Goal: Information Seeking & Learning: Learn about a topic

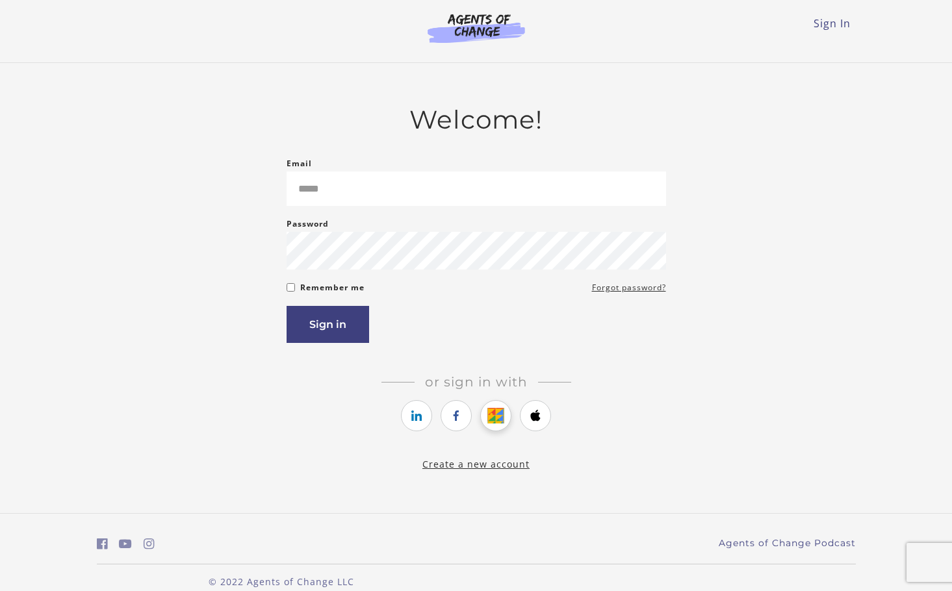
click at [494, 416] on icon "https://courses.thinkific.com/users/auth/google?ss%5Breferral%5D=&ss%5Buser_ret…" at bounding box center [496, 416] width 16 height 16
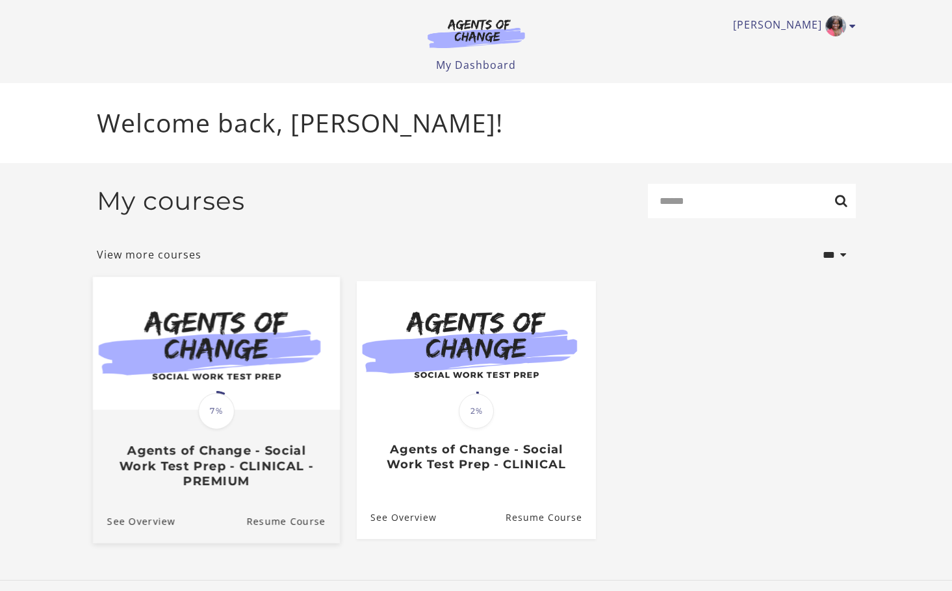
click at [261, 420] on div "Translation missing: en.liquid.partials.dashboard_course_card.progress_descript…" at bounding box center [215, 449] width 247 height 77
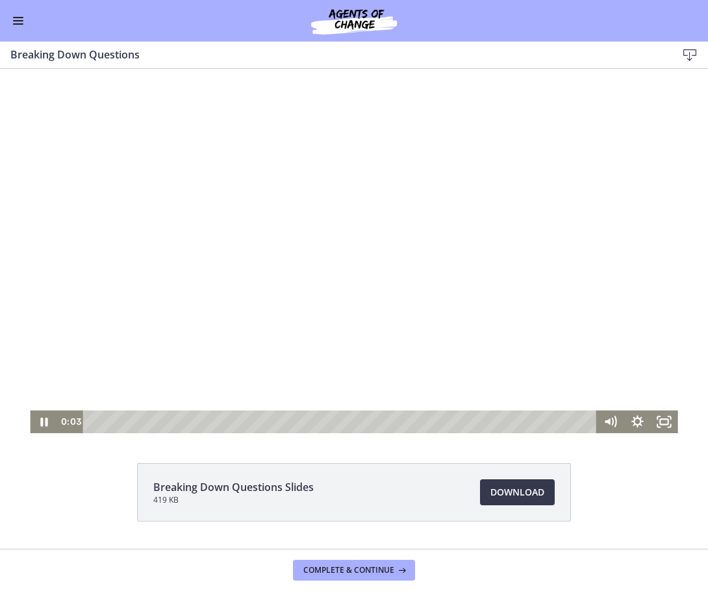
scroll to position [35, 0]
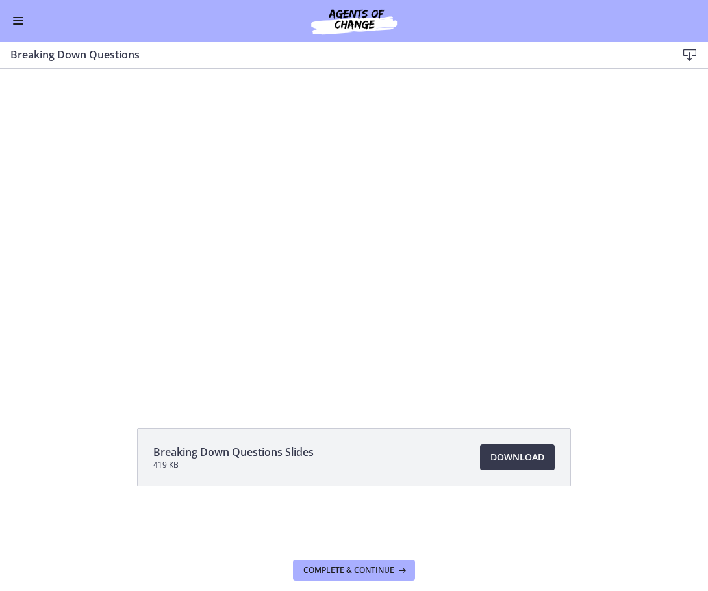
click at [16, 19] on button "Enable menu" at bounding box center [18, 21] width 16 height 16
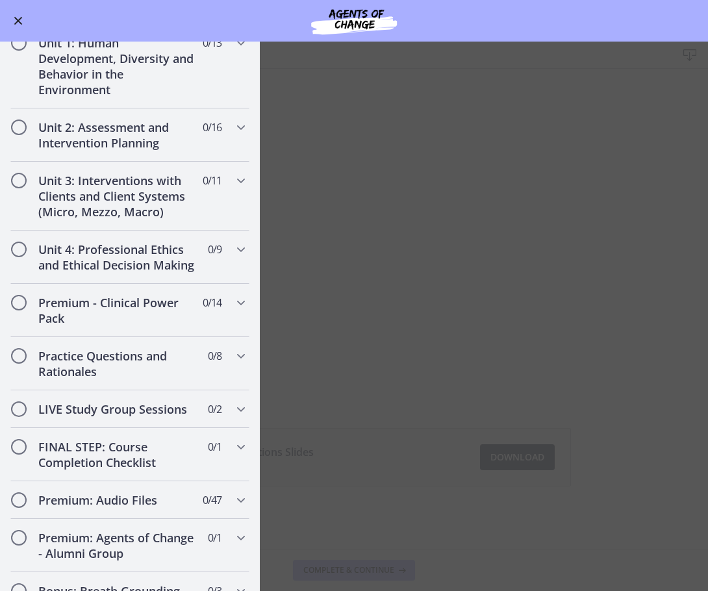
scroll to position [455, 0]
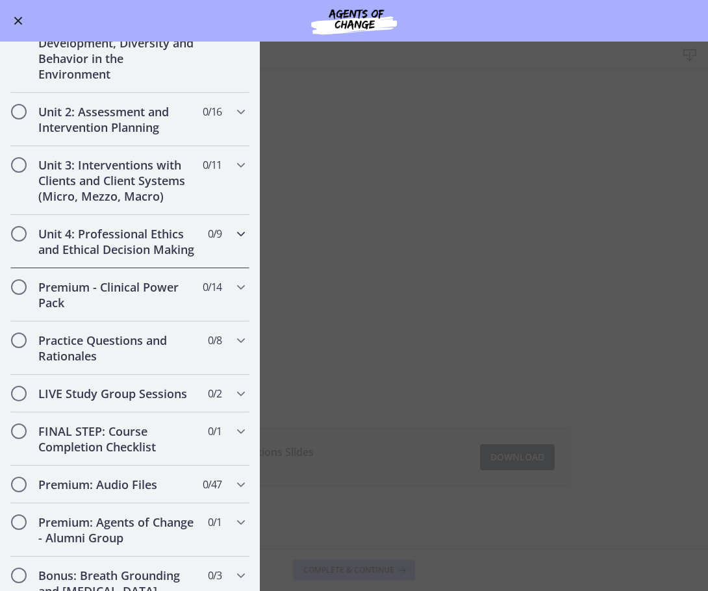
click at [233, 232] on icon "Chapters" at bounding box center [241, 234] width 16 height 16
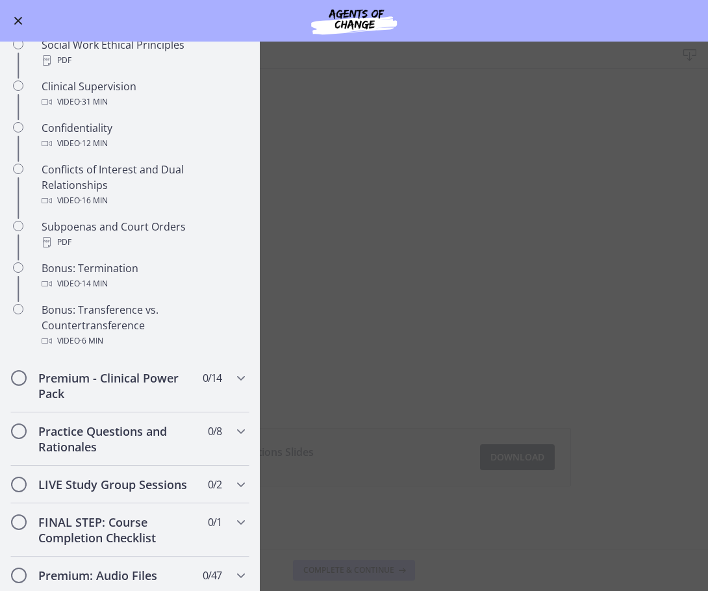
scroll to position [564, 0]
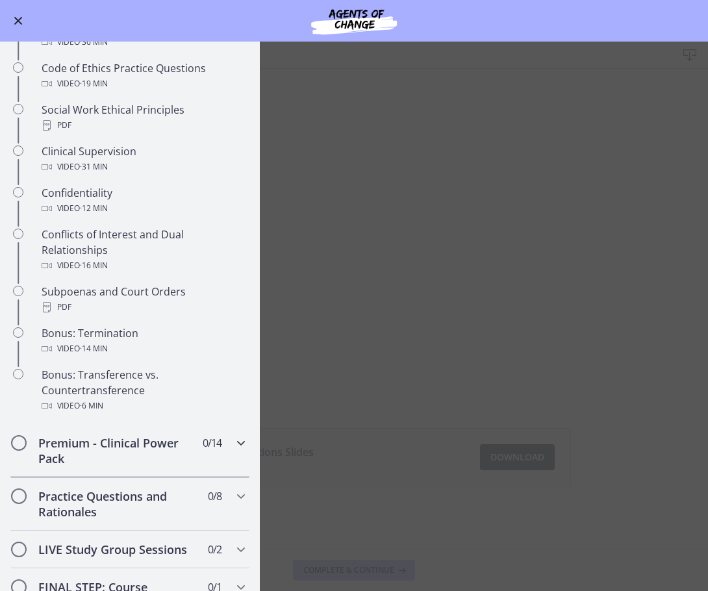
click at [233, 451] on icon "Chapters" at bounding box center [241, 443] width 16 height 16
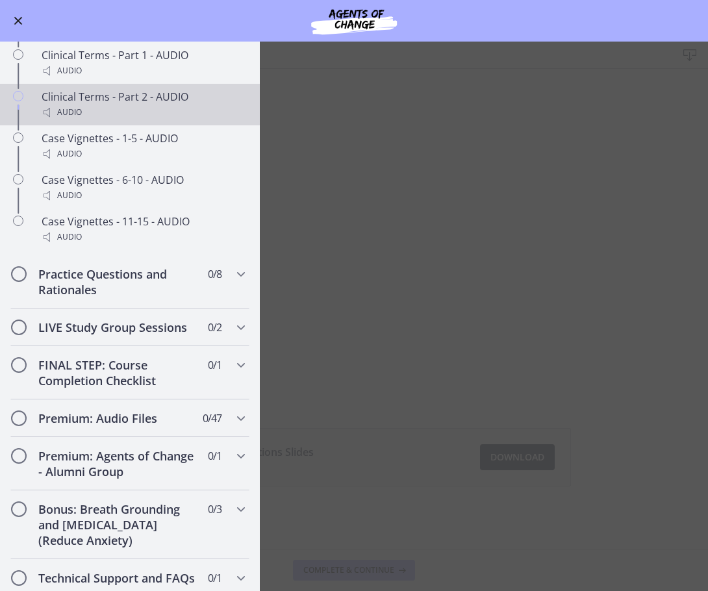
scroll to position [1002, 0]
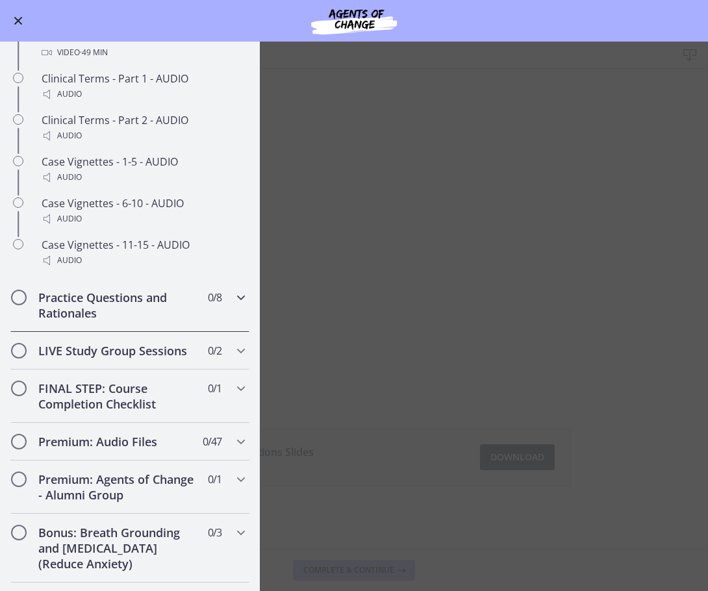
click at [222, 312] on div "Practice Questions and Rationales 0 / 8 Completed" at bounding box center [129, 305] width 239 height 53
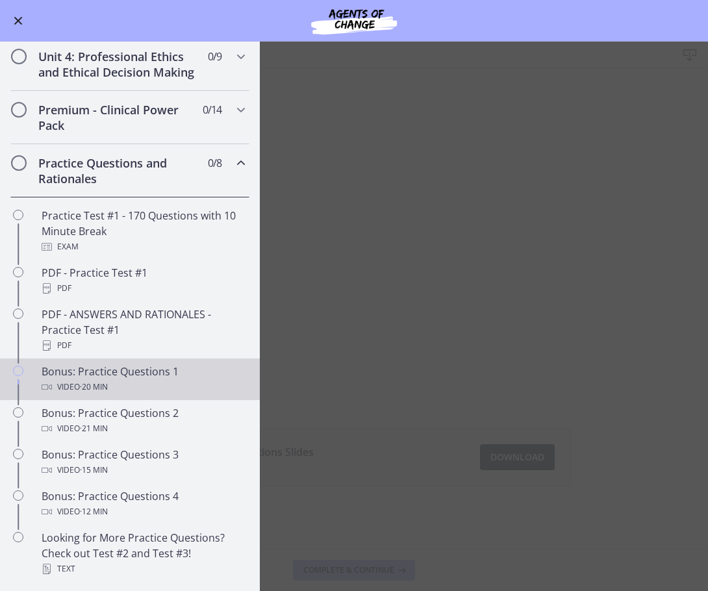
scroll to position [476, 0]
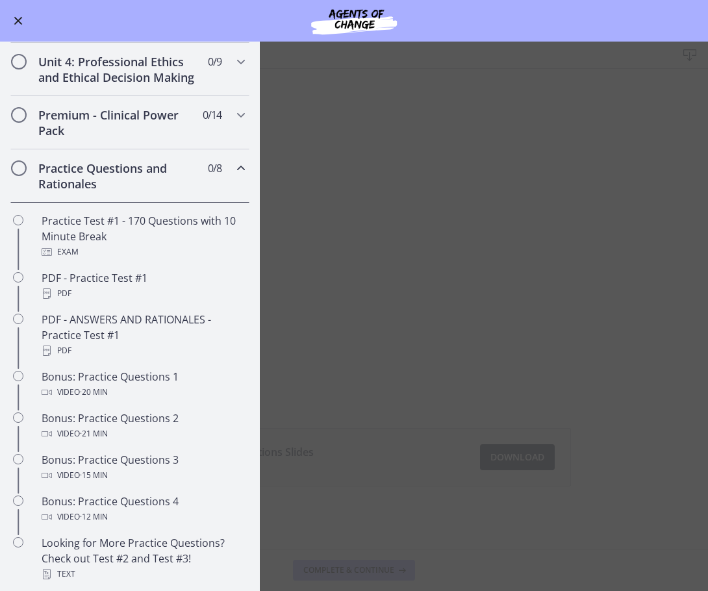
click at [233, 176] on icon "Chapters" at bounding box center [241, 168] width 16 height 16
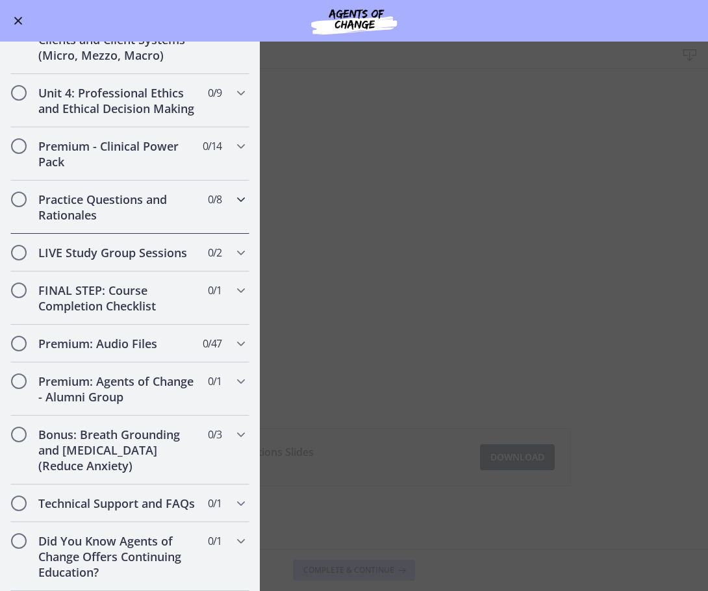
click at [233, 192] on icon "Chapters" at bounding box center [241, 200] width 16 height 16
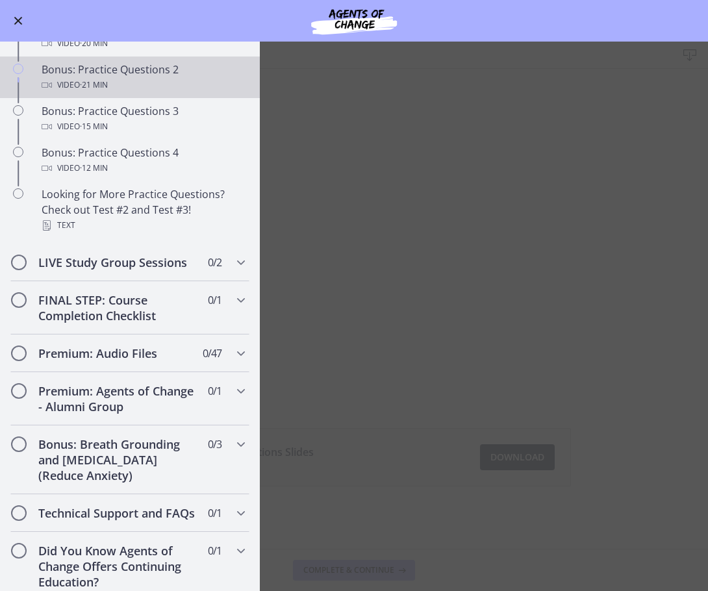
scroll to position [845, 0]
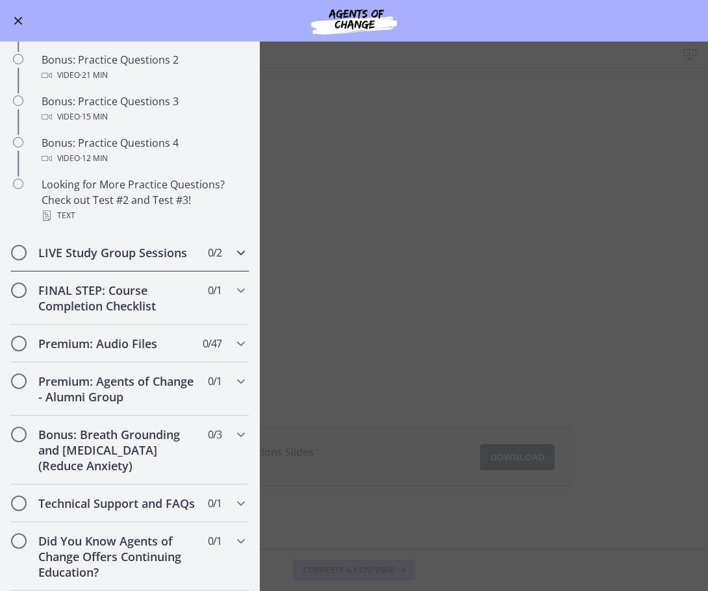
click at [118, 257] on h2 "LIVE Study Group Sessions" at bounding box center [117, 253] width 159 height 16
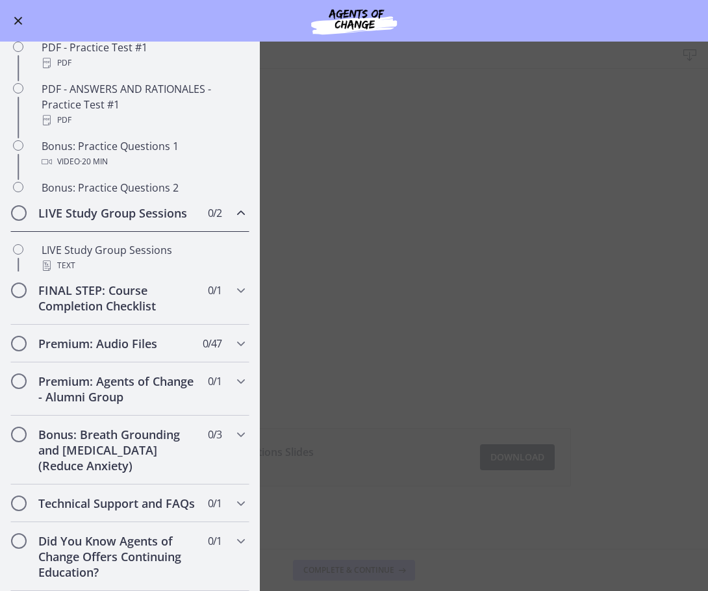
scroll to position [570, 0]
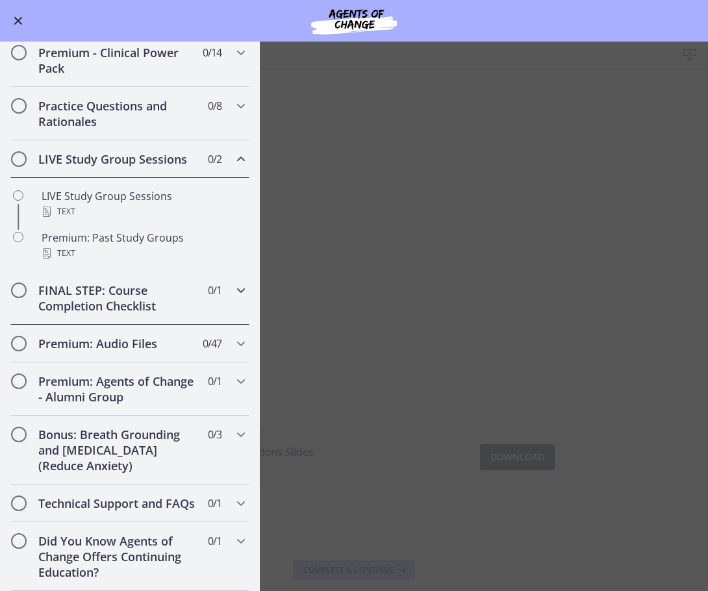
click at [233, 283] on icon "Chapters" at bounding box center [241, 291] width 16 height 16
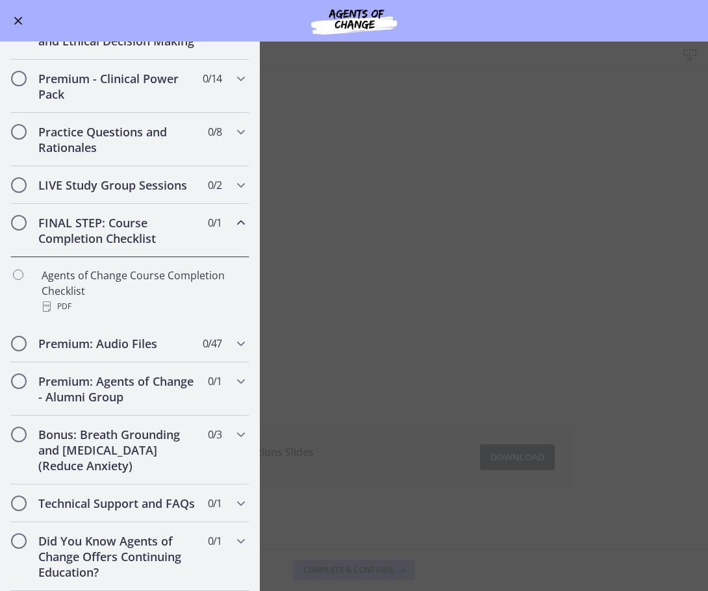
scroll to position [544, 0]
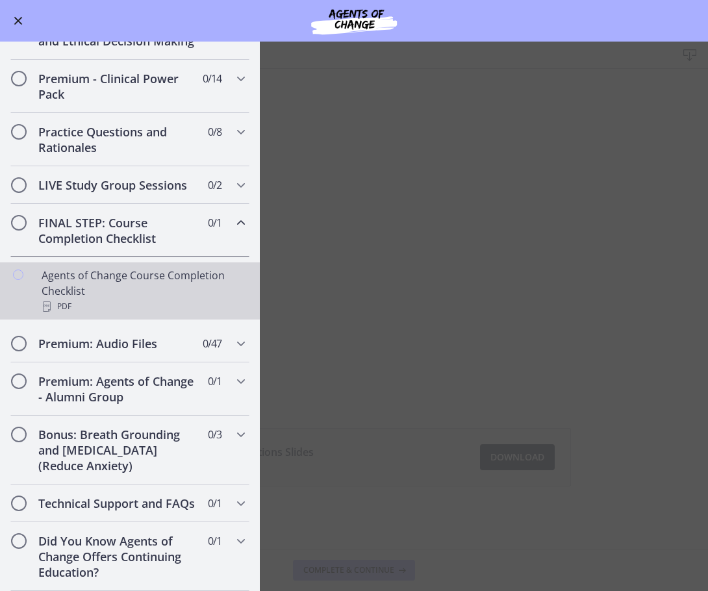
click at [79, 273] on div "Agents of Change Course Completion Checklist PDF" at bounding box center [143, 291] width 203 height 47
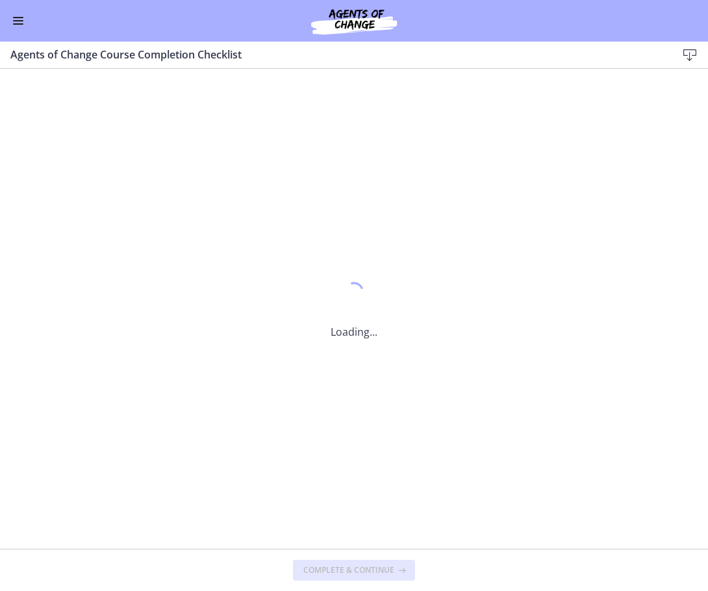
scroll to position [0, 0]
click at [691, 57] on icon at bounding box center [690, 55] width 16 height 16
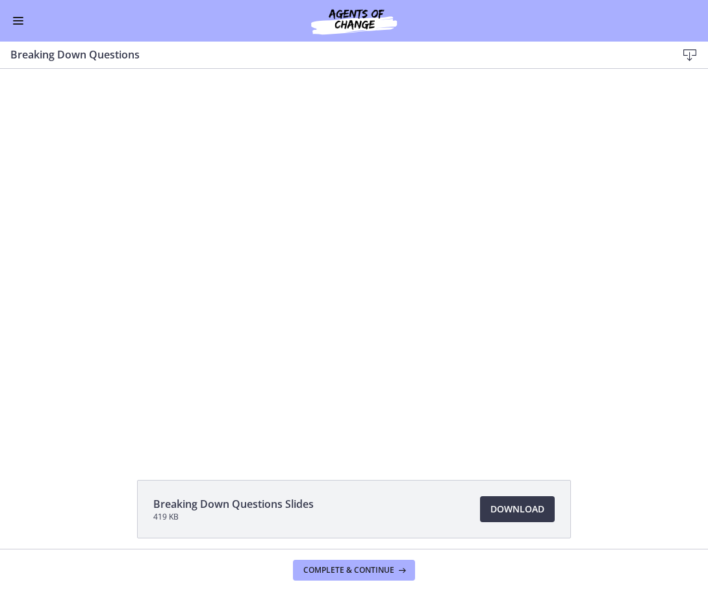
click at [21, 23] on button "Enable menu" at bounding box center [18, 21] width 16 height 16
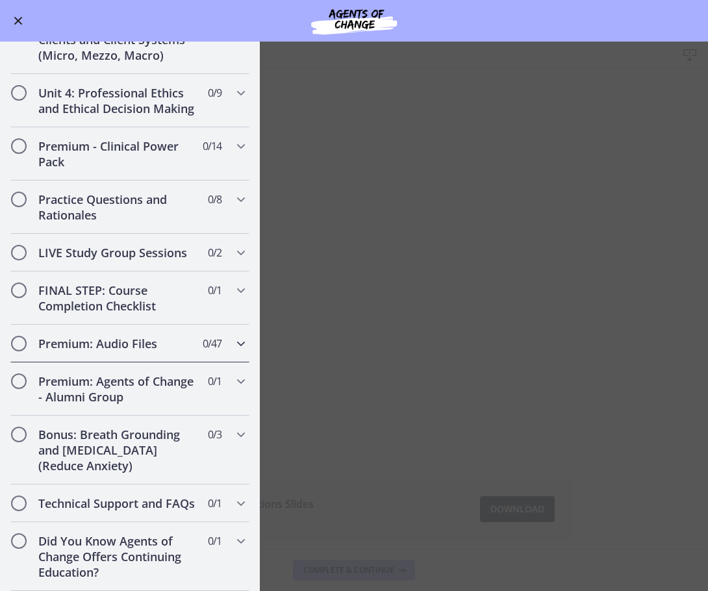
click at [108, 336] on h2 "Premium: Audio Files" at bounding box center [117, 344] width 159 height 16
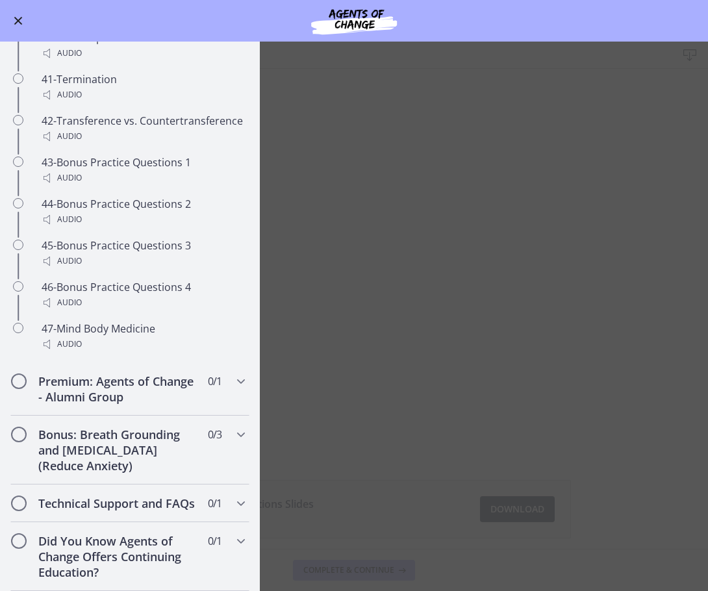
scroll to position [2503, 0]
click at [223, 364] on div "Premium: Agents of Change - Alumni Group 0 / 1 Completed" at bounding box center [129, 389] width 239 height 53
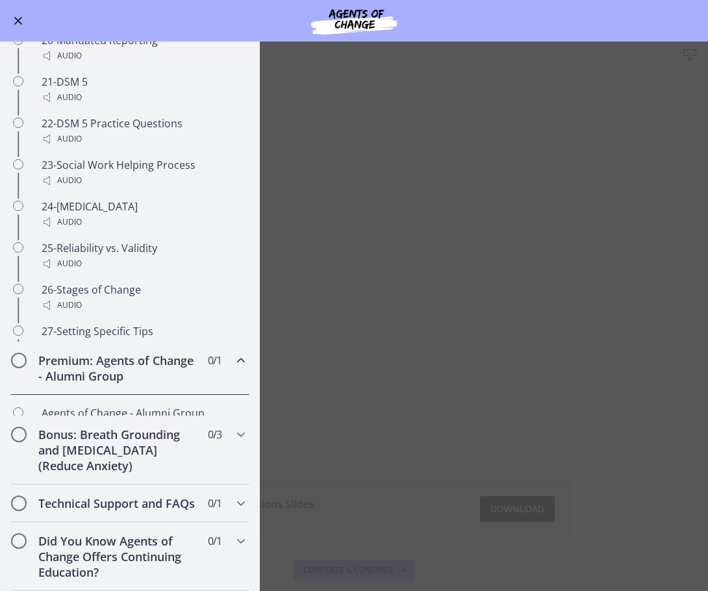
scroll to position [528, 0]
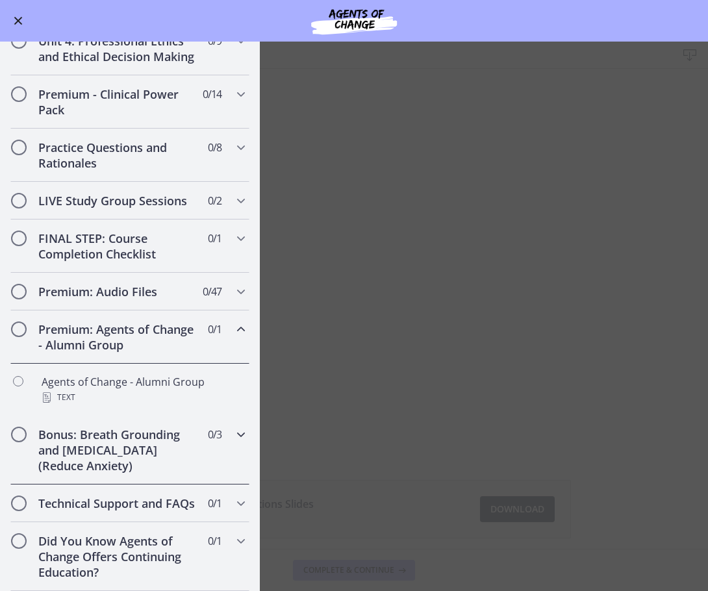
click at [233, 427] on icon "Chapters" at bounding box center [241, 435] width 16 height 16
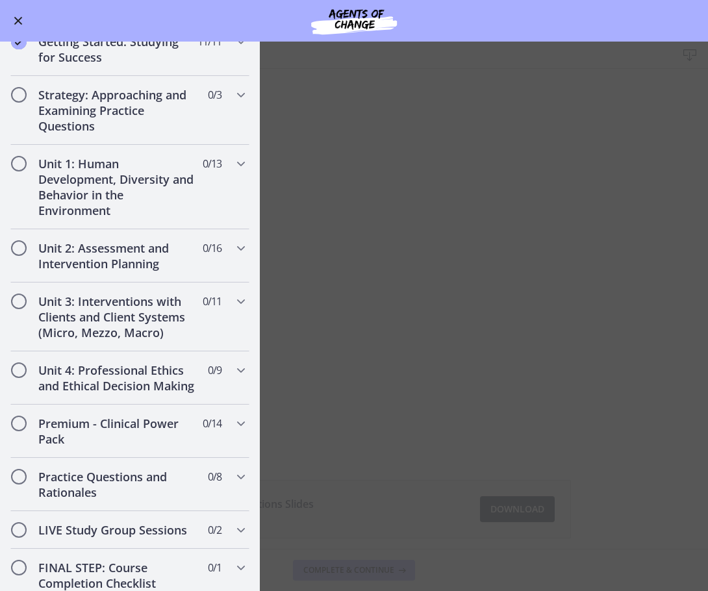
scroll to position [20, 0]
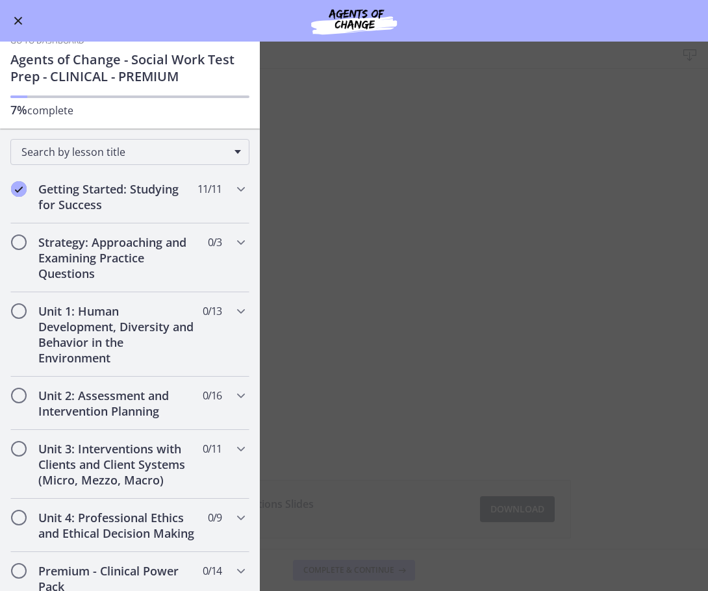
click at [22, 16] on button "Enable menu" at bounding box center [18, 21] width 16 height 16
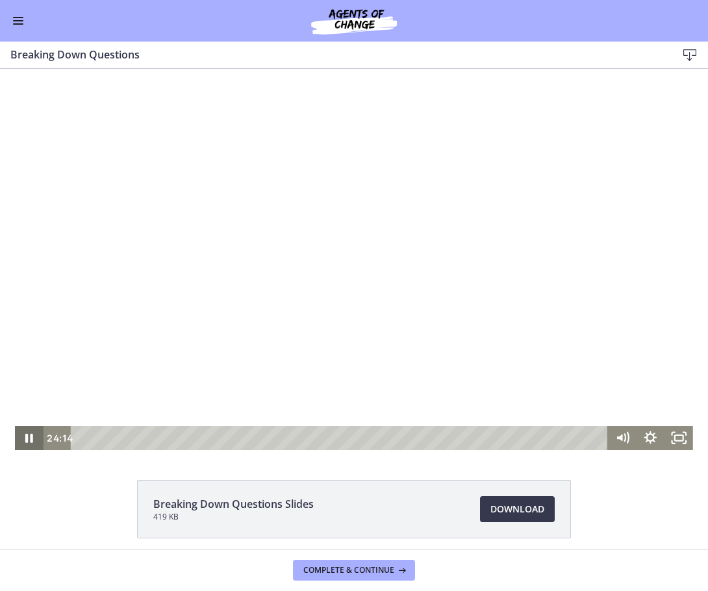
click at [25, 436] on icon "Pause" at bounding box center [29, 438] width 29 height 24
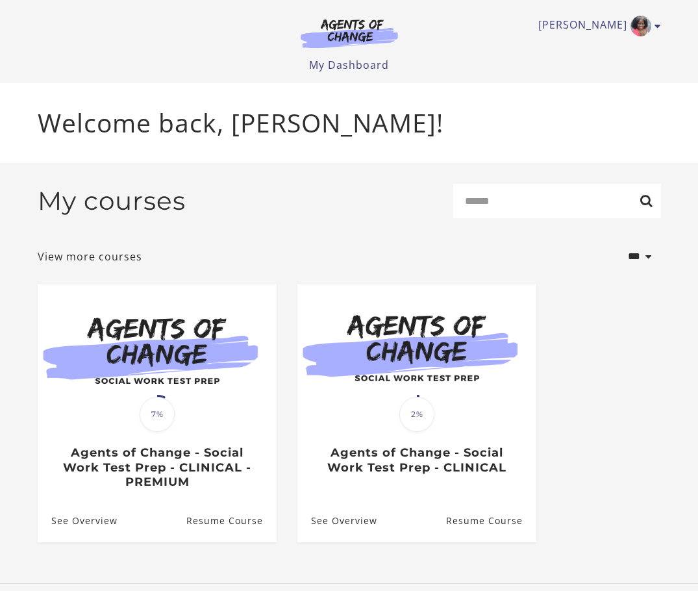
click at [461, 52] on div "Natalie G My Account Support Sign Out Toggle menu Menu My Dashboard My Account …" at bounding box center [350, 36] width 624 height 73
